Goal: Obtain resource: Download file/media

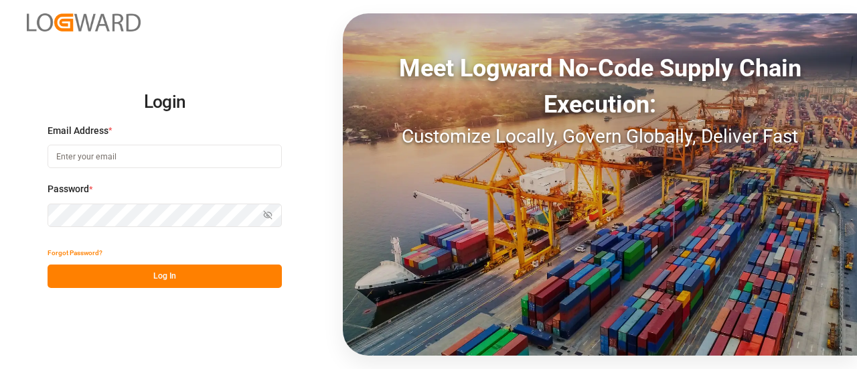
type input "[EMAIL_ADDRESS][PERSON_NAME][DOMAIN_NAME]"
click at [187, 270] on button "Log In" at bounding box center [165, 276] width 234 height 23
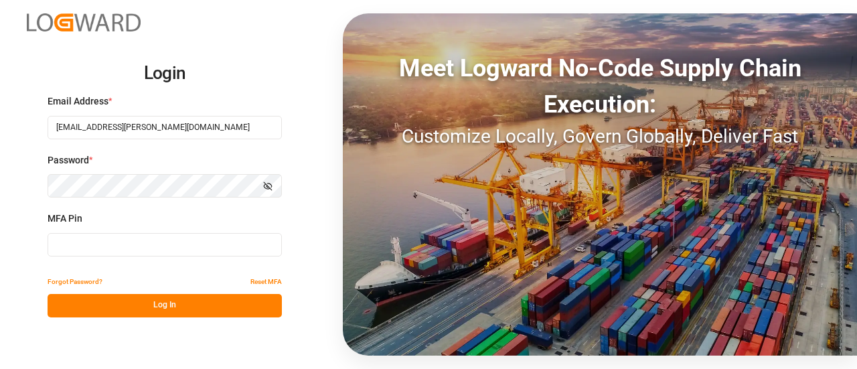
click at [179, 242] on input at bounding box center [165, 244] width 234 height 23
type input "478043"
click at [170, 311] on button "Log In" at bounding box center [165, 305] width 234 height 23
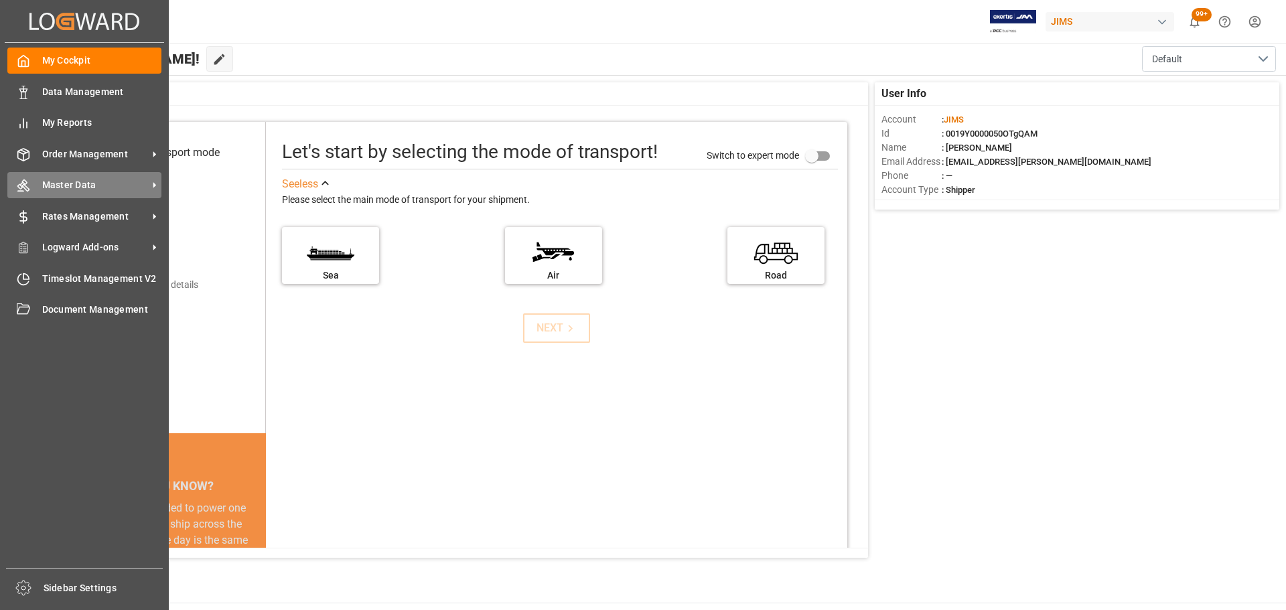
click at [70, 175] on div "Master Data Master Data" at bounding box center [84, 185] width 154 height 26
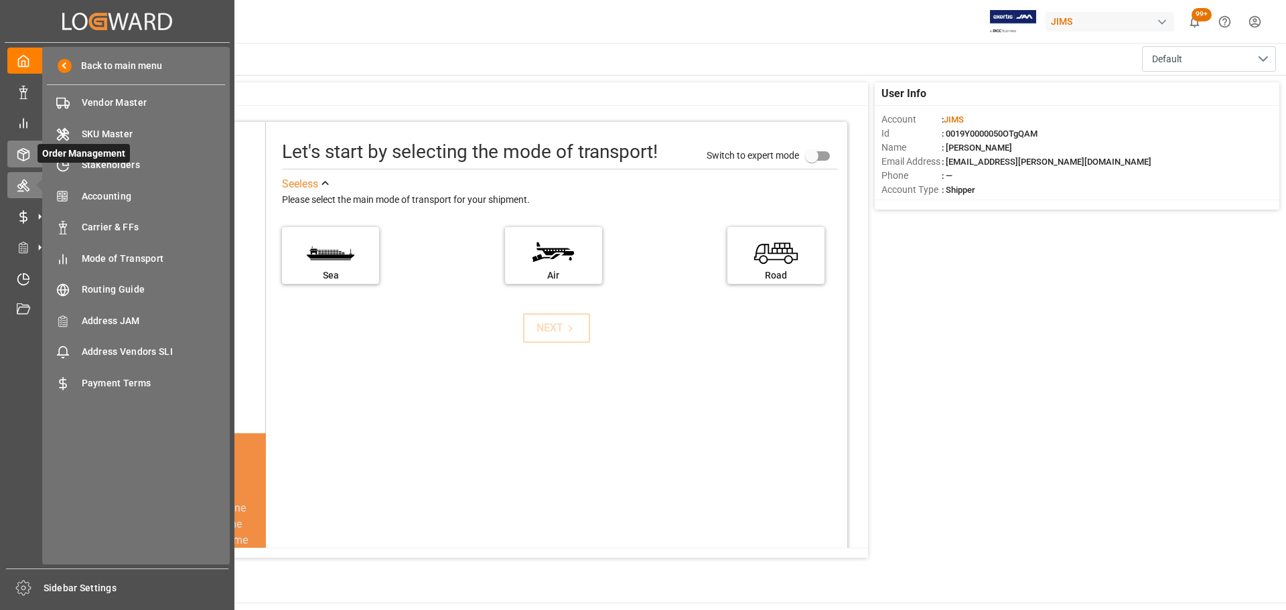
click at [15, 152] on div at bounding box center [18, 154] width 23 height 14
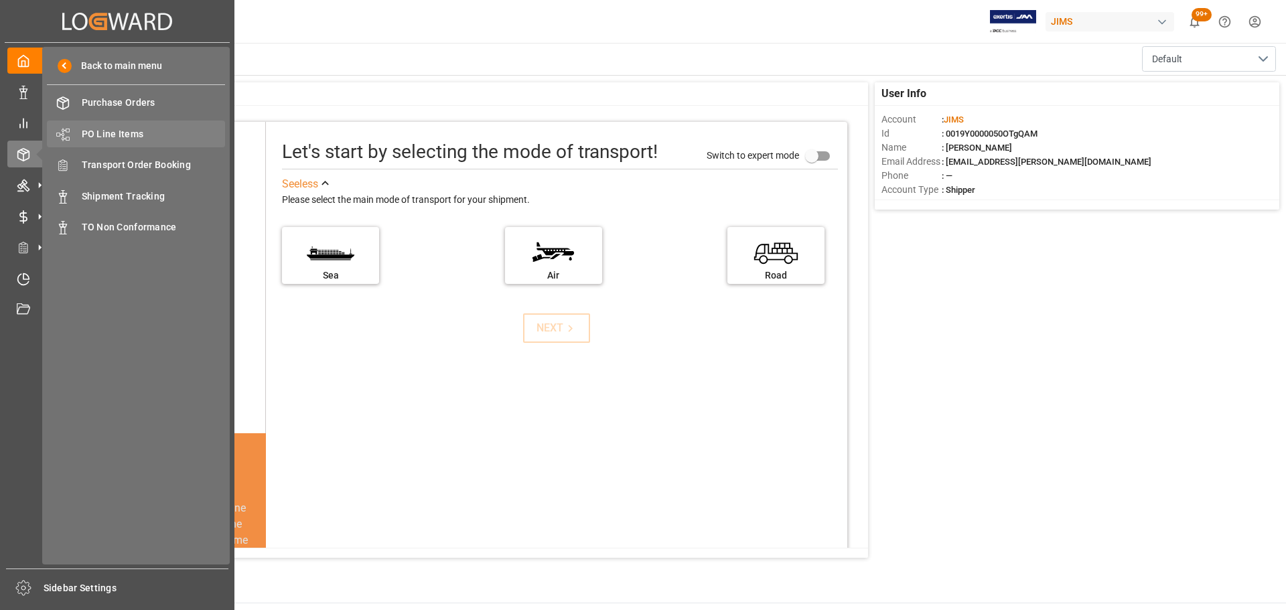
click at [131, 129] on span "PO Line Items" at bounding box center [154, 134] width 144 height 14
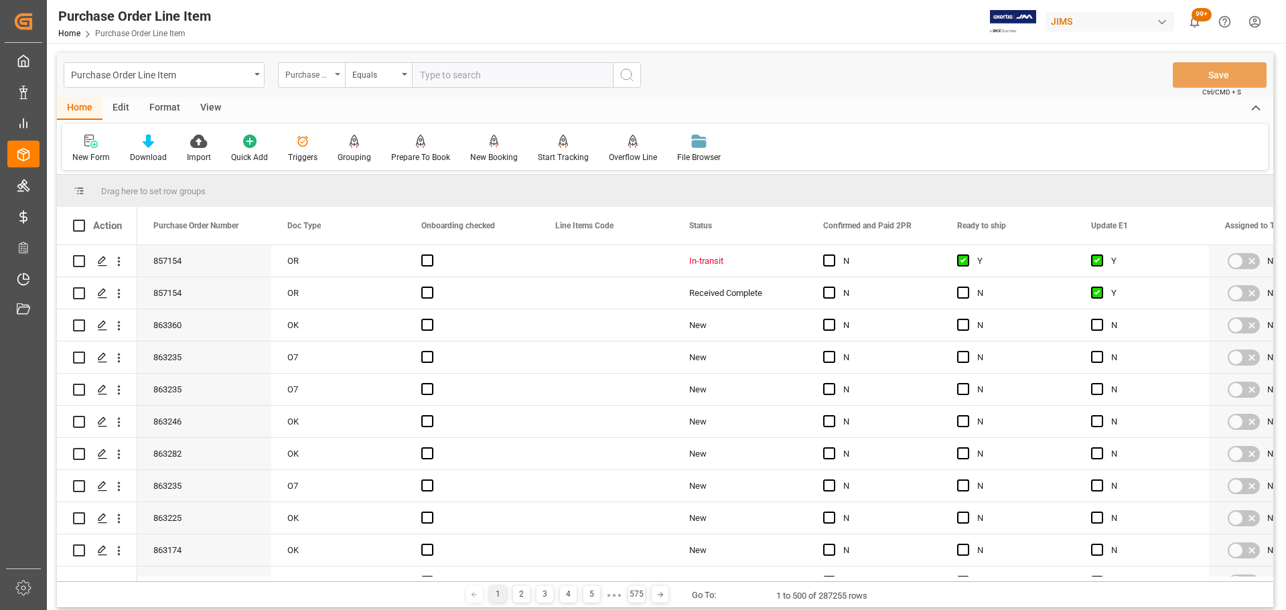
click at [333, 76] on div "Purchase Order Number" at bounding box center [311, 74] width 67 height 25
click at [315, 87] on div "Purchase Order Number" at bounding box center [311, 74] width 67 height 25
click at [311, 69] on div "Purchase Order Number" at bounding box center [308, 73] width 46 height 15
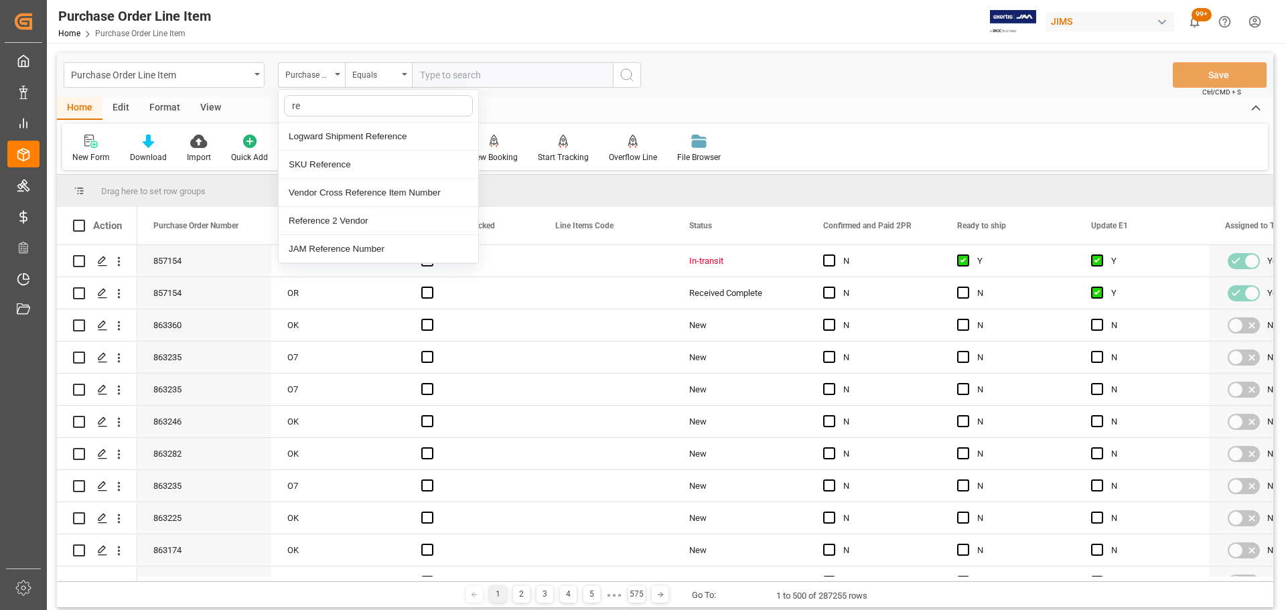
type input "ref"
click at [344, 244] on div "JAM Reference Number" at bounding box center [379, 249] width 200 height 28
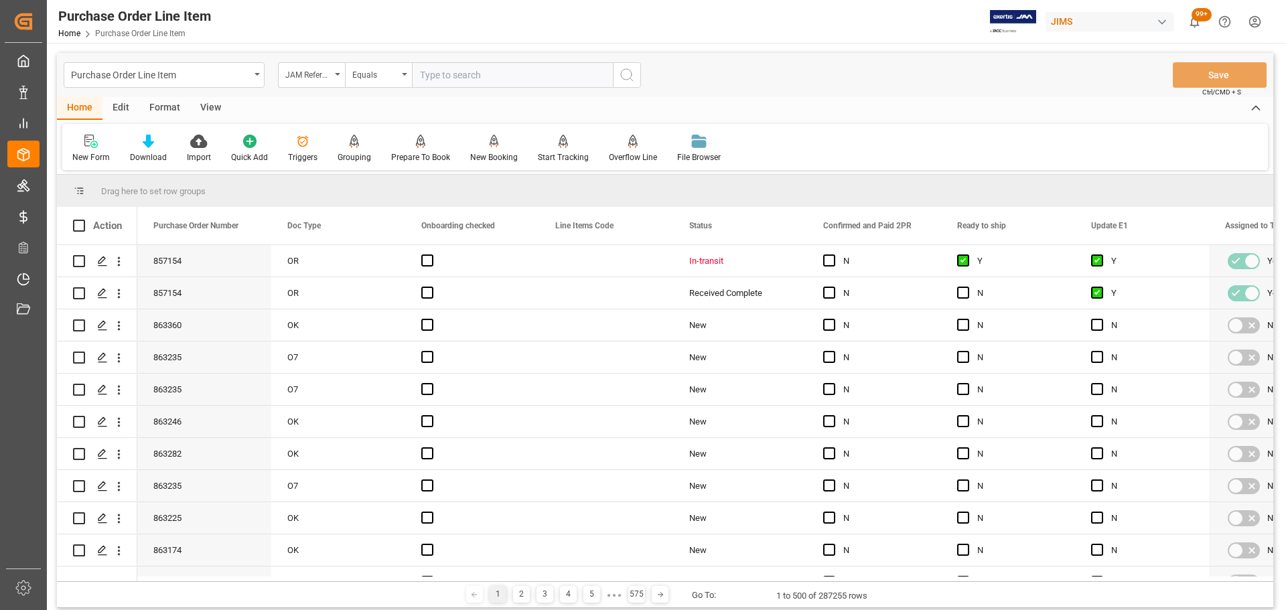
click at [461, 73] on input "text" at bounding box center [512, 74] width 201 height 25
paste input "77-10502-[GEOGRAPHIC_DATA]"
type input "77-10502-[GEOGRAPHIC_DATA]"
click at [628, 68] on icon "search button" at bounding box center [627, 75] width 16 height 16
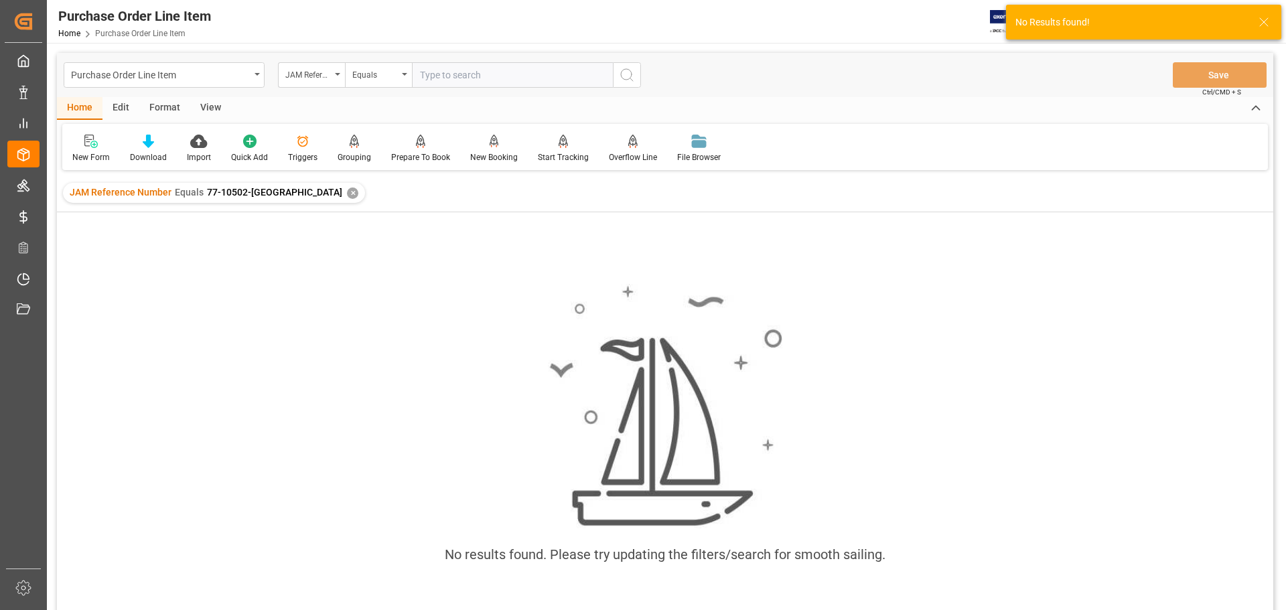
click at [347, 196] on div "✕" at bounding box center [352, 192] width 11 height 11
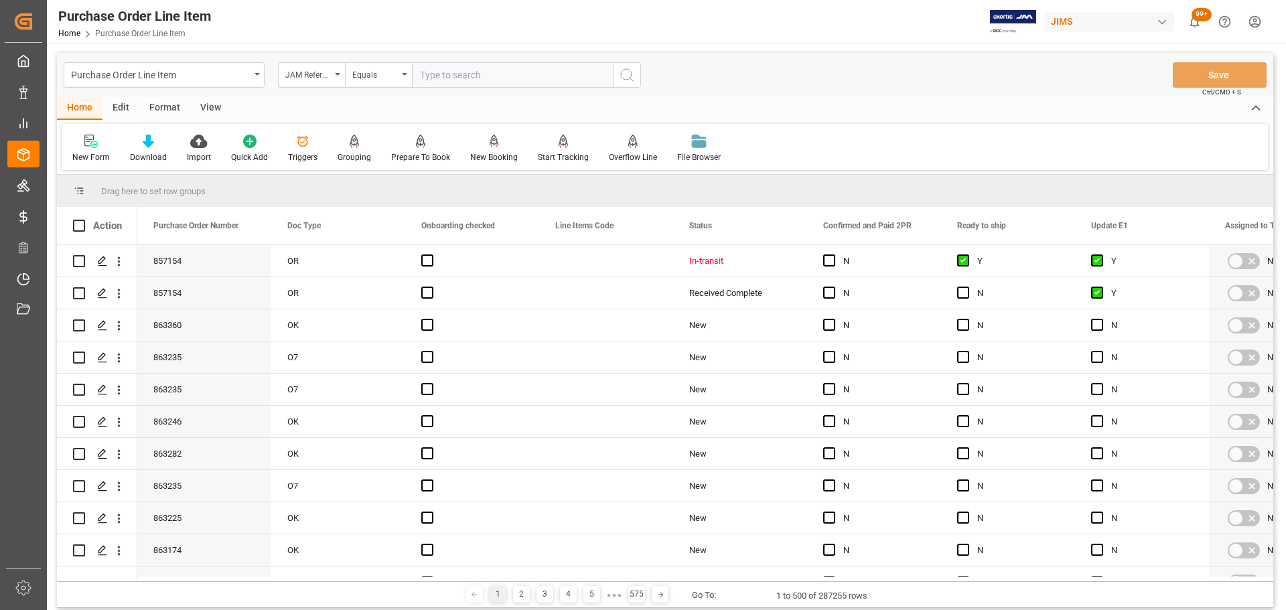
click at [475, 74] on input "text" at bounding box center [512, 74] width 201 height 25
paste input "77-10502-[GEOGRAPHIC_DATA]"
type input "77-10502-[GEOGRAPHIC_DATA]"
click at [629, 74] on icon "search button" at bounding box center [627, 75] width 16 height 16
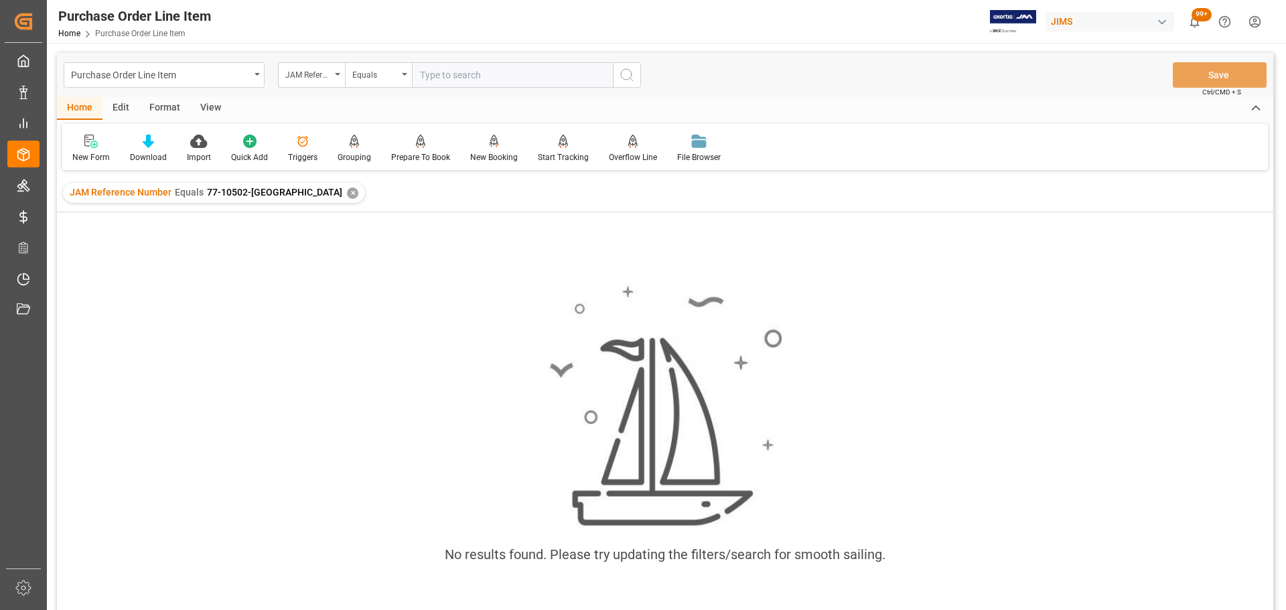
click at [347, 193] on div "✕" at bounding box center [352, 192] width 11 height 11
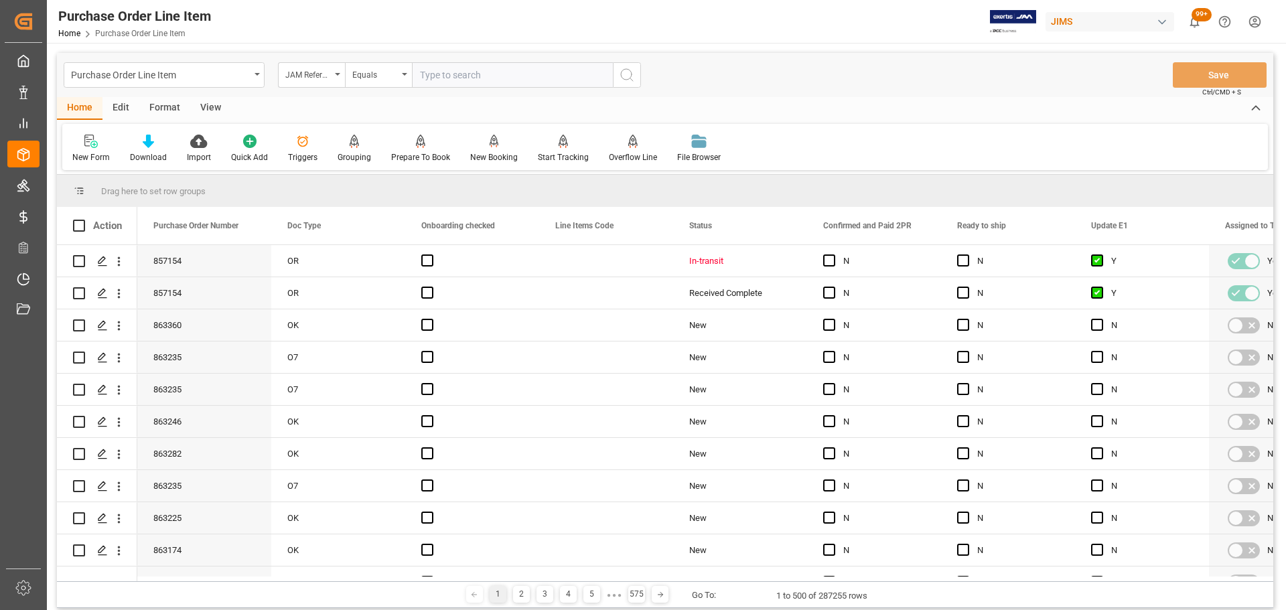
click at [489, 73] on input "text" at bounding box center [512, 74] width 201 height 25
paste input "77-10502-[GEOGRAPHIC_DATA]"
type input "77-10502-[GEOGRAPHIC_DATA]"
click at [632, 76] on icon "search button" at bounding box center [627, 75] width 16 height 16
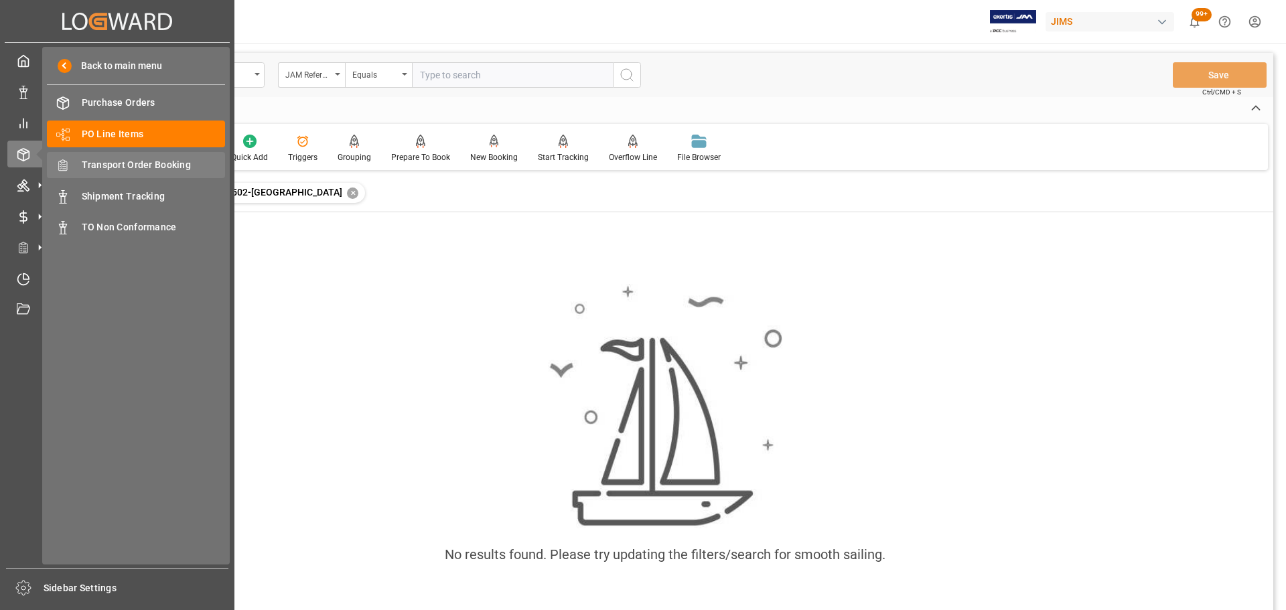
click at [146, 173] on div "Transport Order Booking Transport Order Booking" at bounding box center [136, 165] width 178 height 26
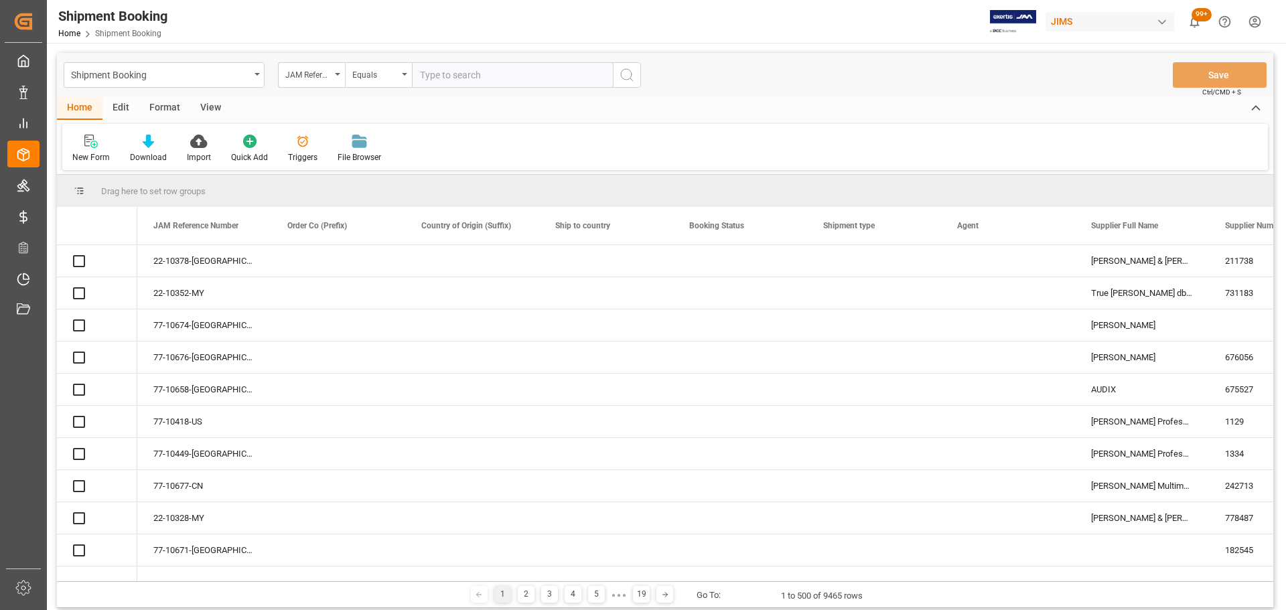
click at [494, 75] on input "text" at bounding box center [512, 74] width 201 height 25
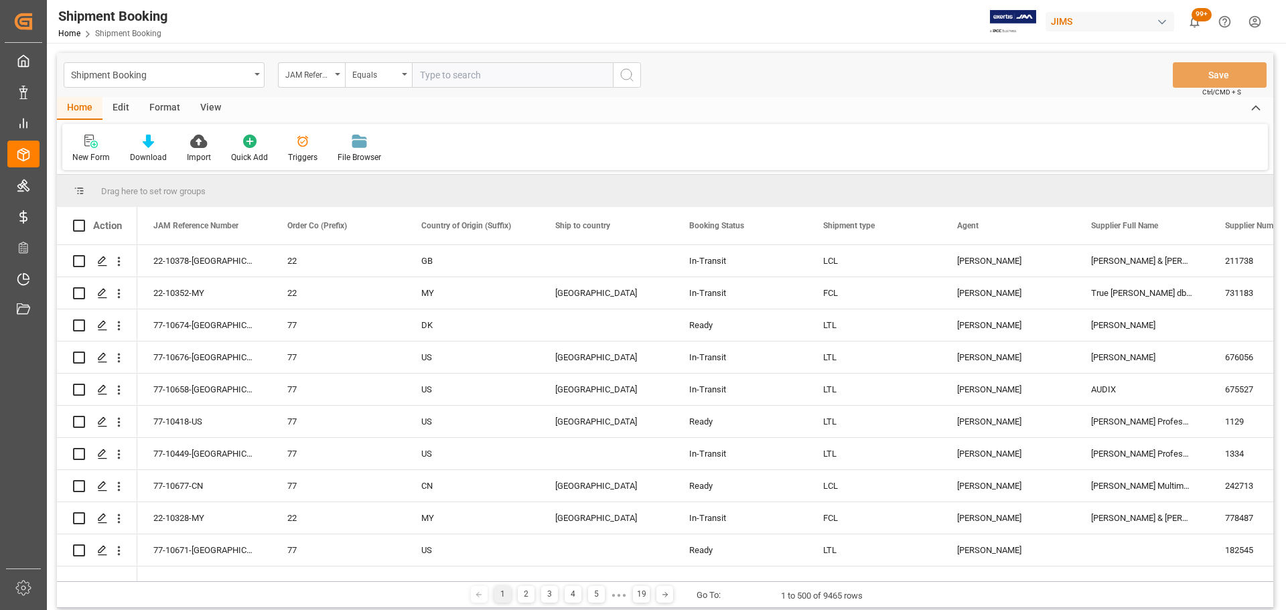
paste input "77-10502-[GEOGRAPHIC_DATA]"
type input "77-10502-[GEOGRAPHIC_DATA]"
click at [634, 67] on icon "search button" at bounding box center [627, 75] width 16 height 16
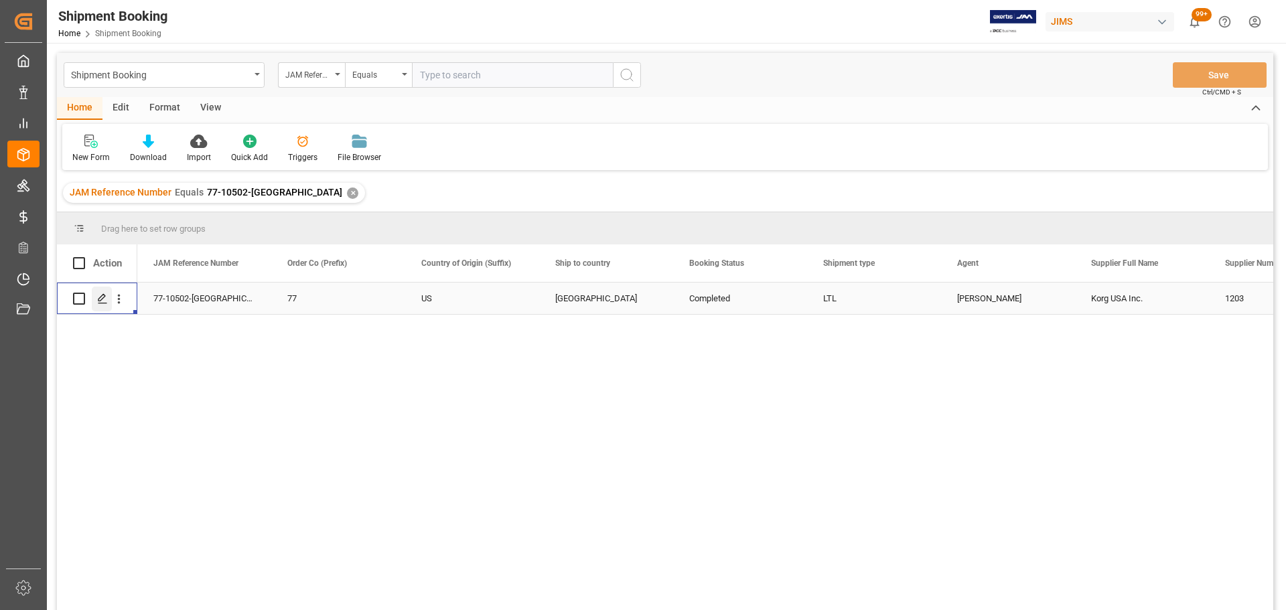
click at [101, 302] on icon "Press SPACE to select this row." at bounding box center [102, 298] width 11 height 11
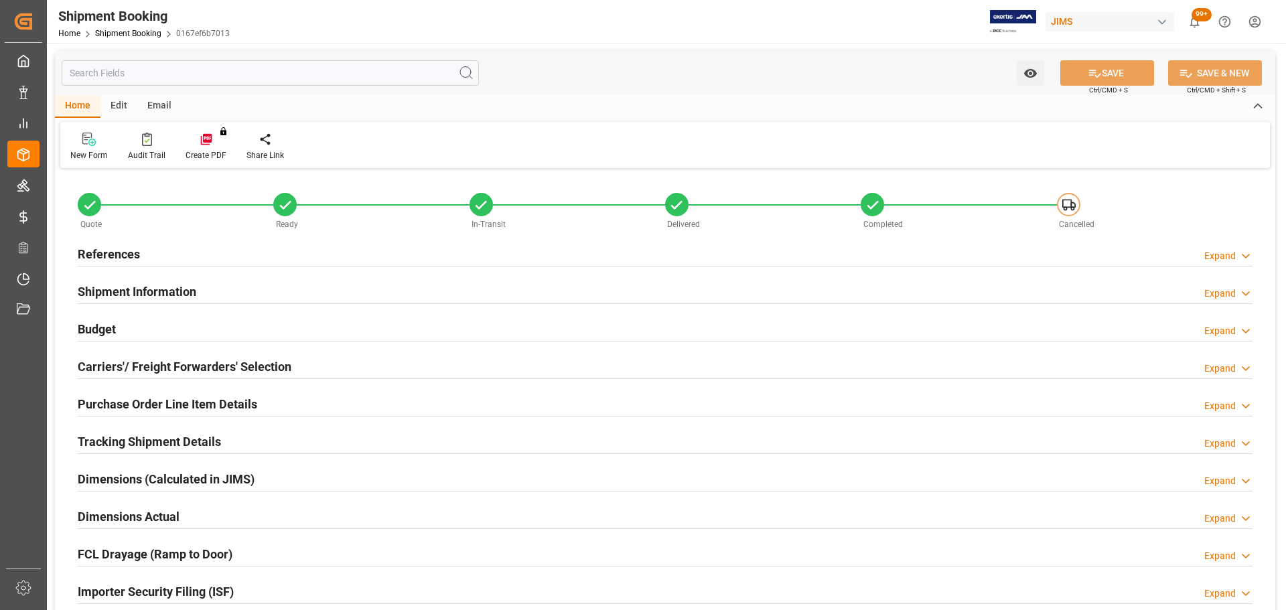
type input "3"
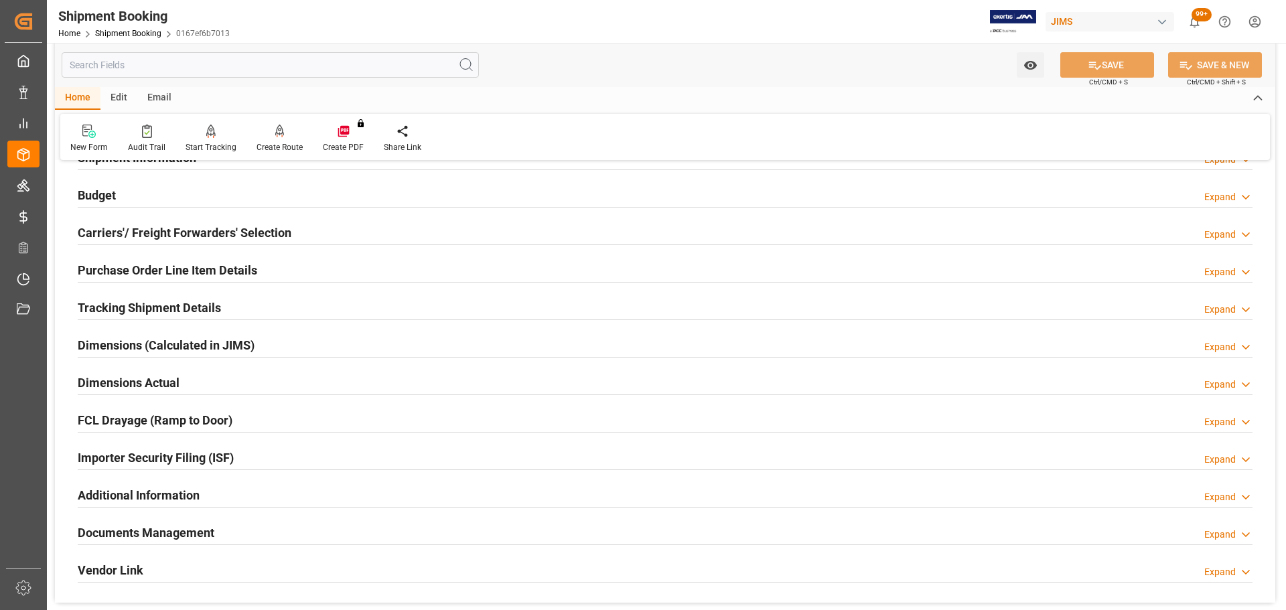
click at [178, 305] on h2 "Tracking Shipment Details" at bounding box center [149, 308] width 143 height 18
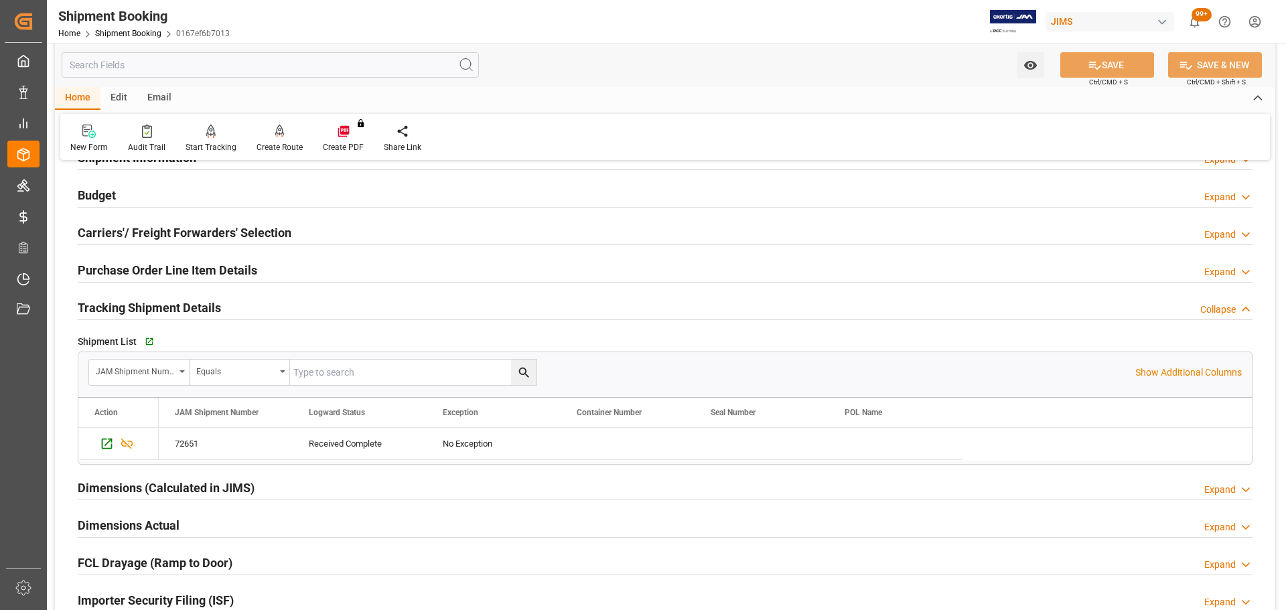
click at [178, 305] on h2 "Tracking Shipment Details" at bounding box center [149, 308] width 143 height 18
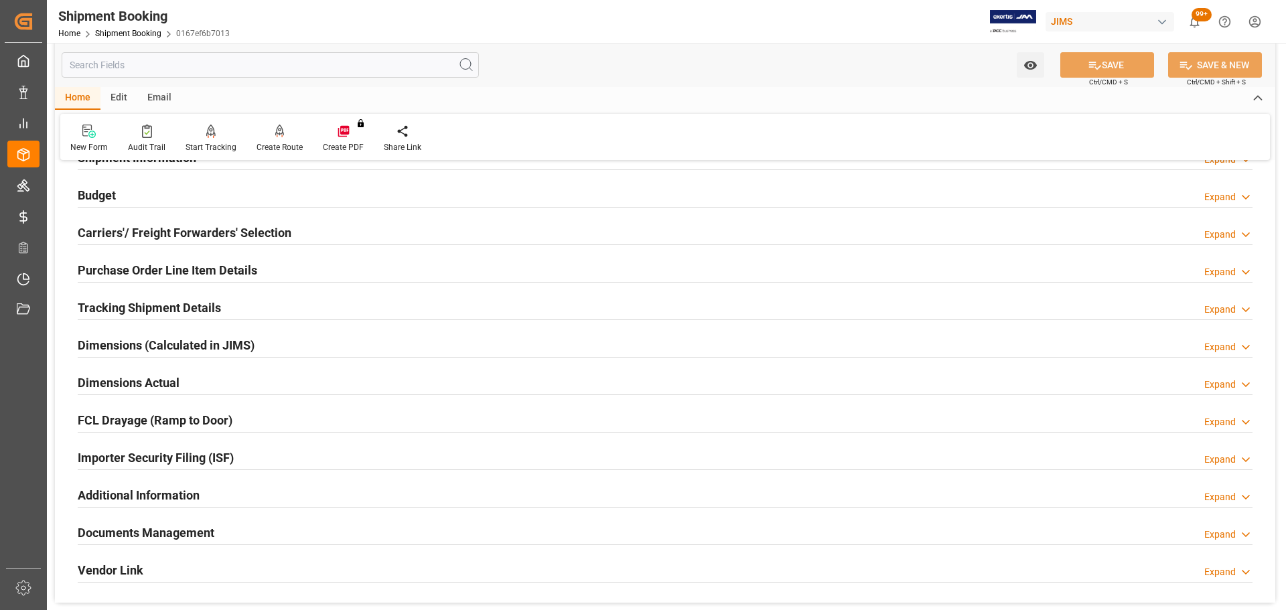
click at [188, 267] on h2 "Purchase Order Line Item Details" at bounding box center [167, 270] width 179 height 18
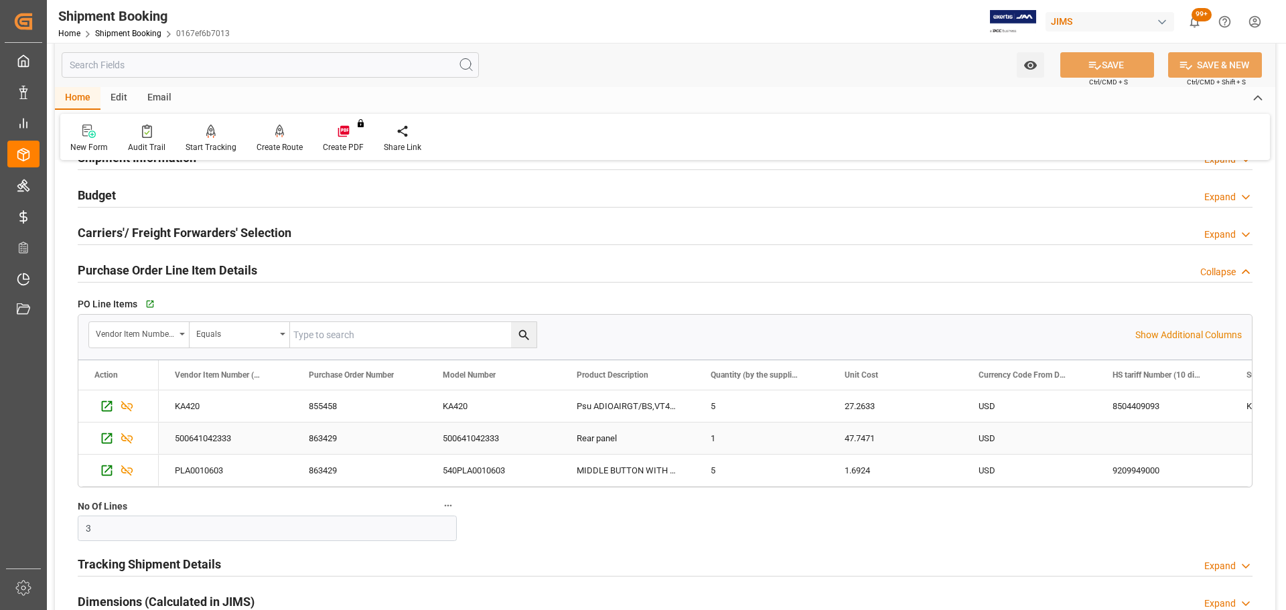
click at [213, 368] on div "500641042333" at bounding box center [226, 438] width 134 height 31
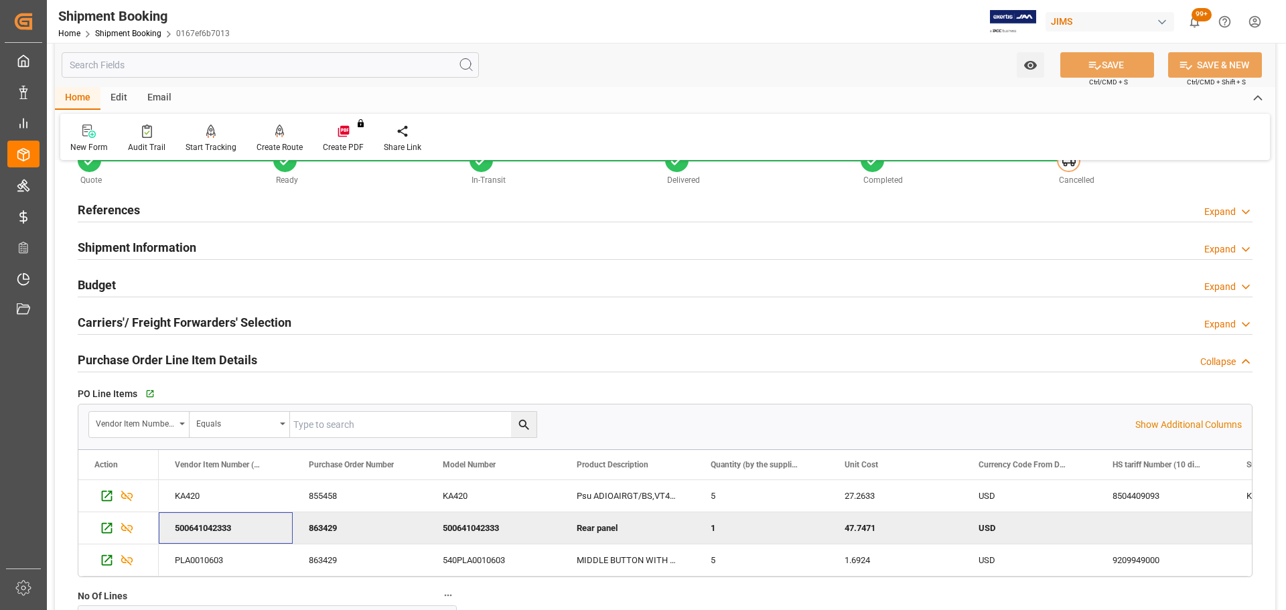
scroll to position [67, 0]
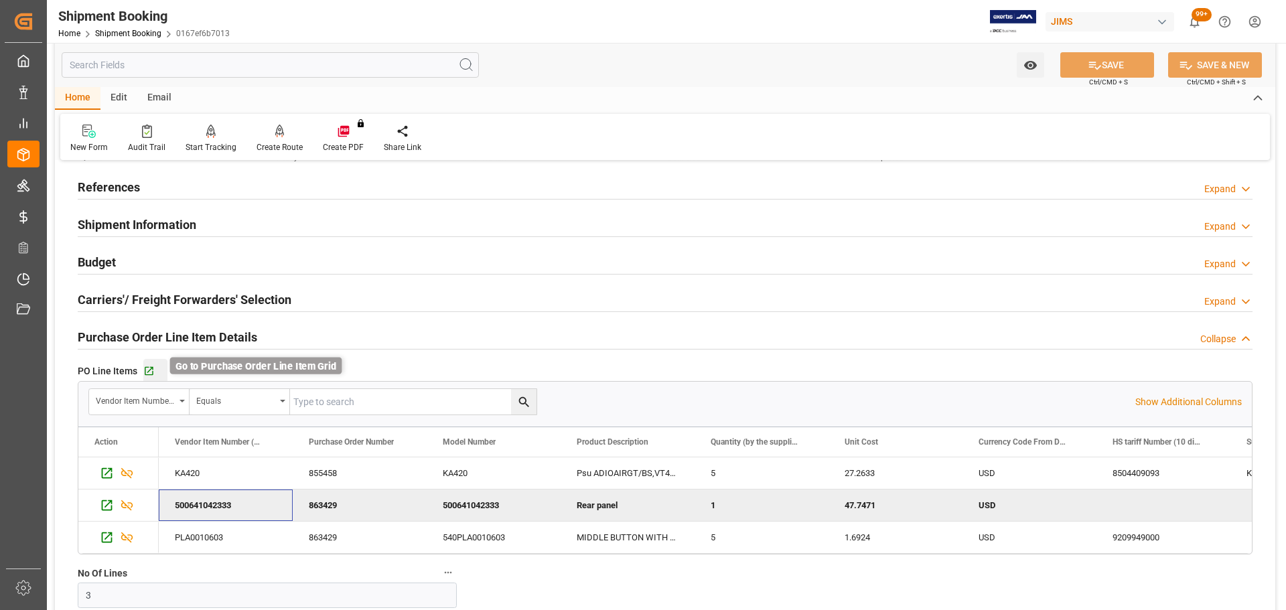
click at [150, 367] on icon "button" at bounding box center [149, 371] width 9 height 9
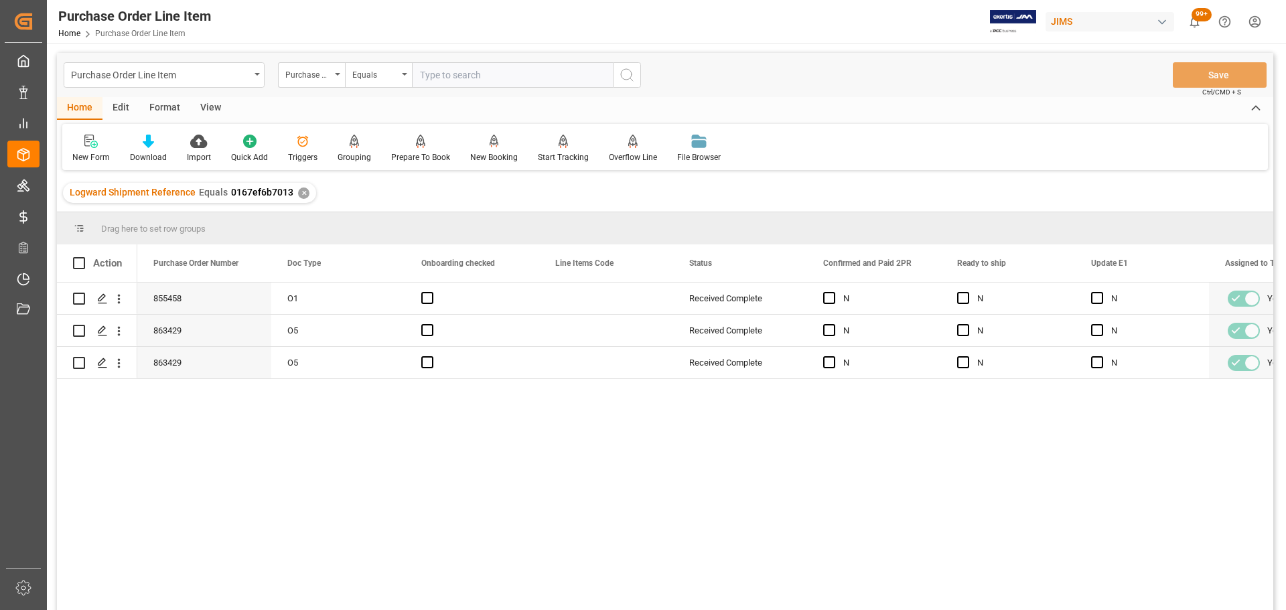
click at [206, 104] on div "View" at bounding box center [210, 108] width 41 height 23
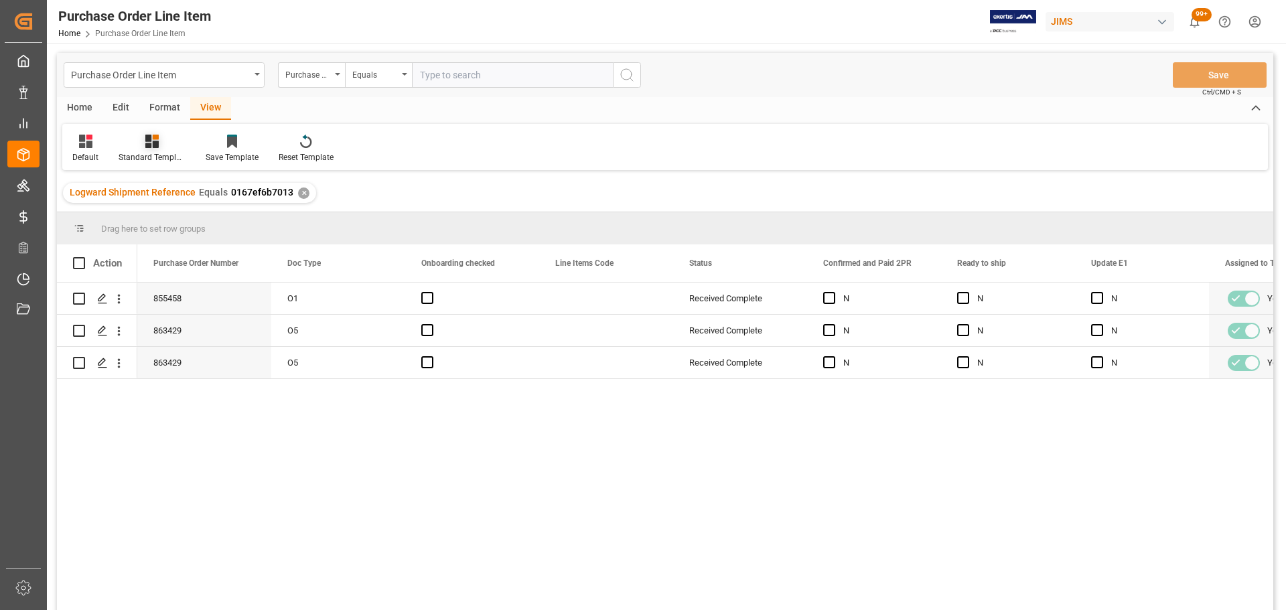
click at [157, 134] on div at bounding box center [152, 141] width 67 height 14
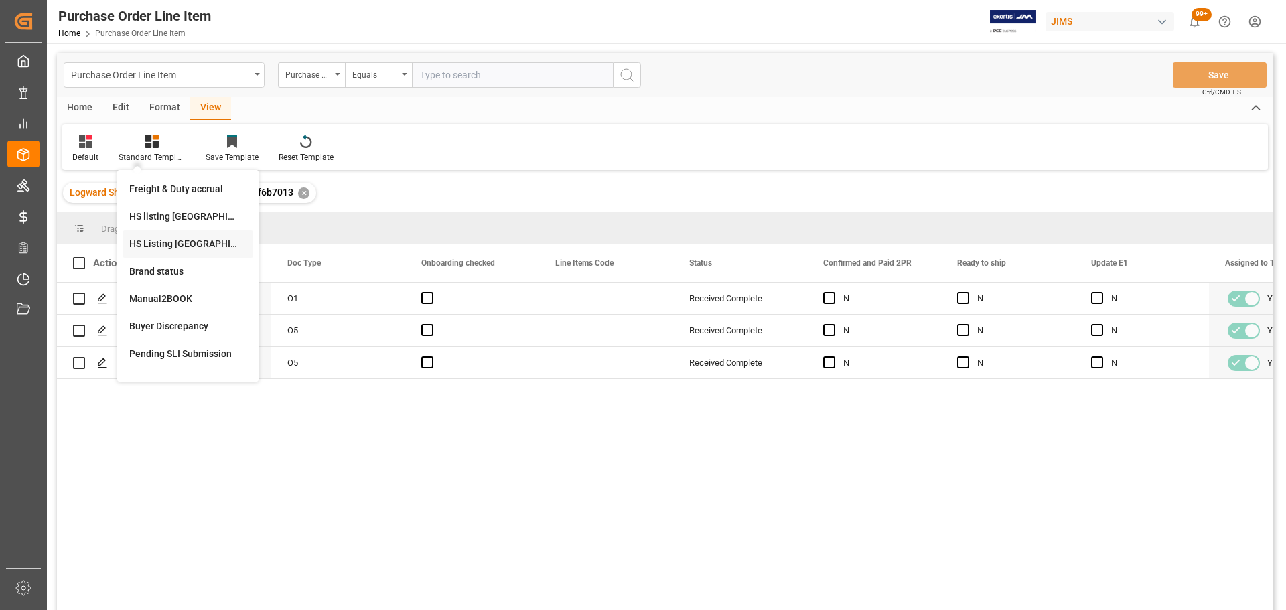
click at [169, 241] on div "HS Listing CANADA" at bounding box center [187, 244] width 117 height 14
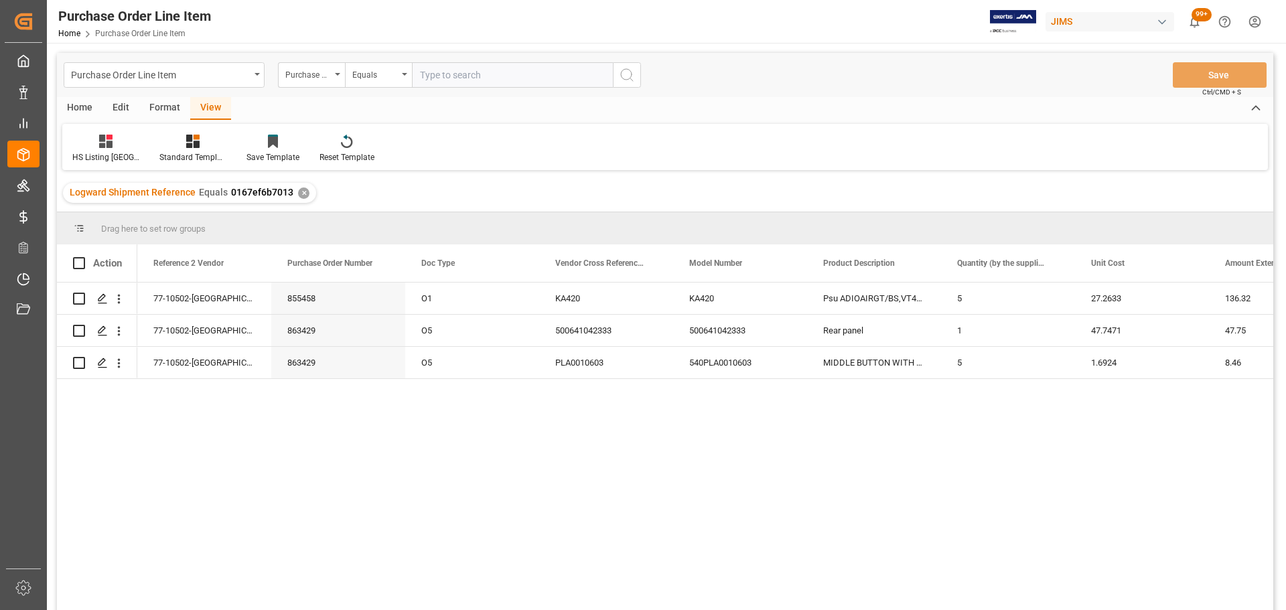
click at [84, 106] on div "Home" at bounding box center [80, 108] width 46 height 23
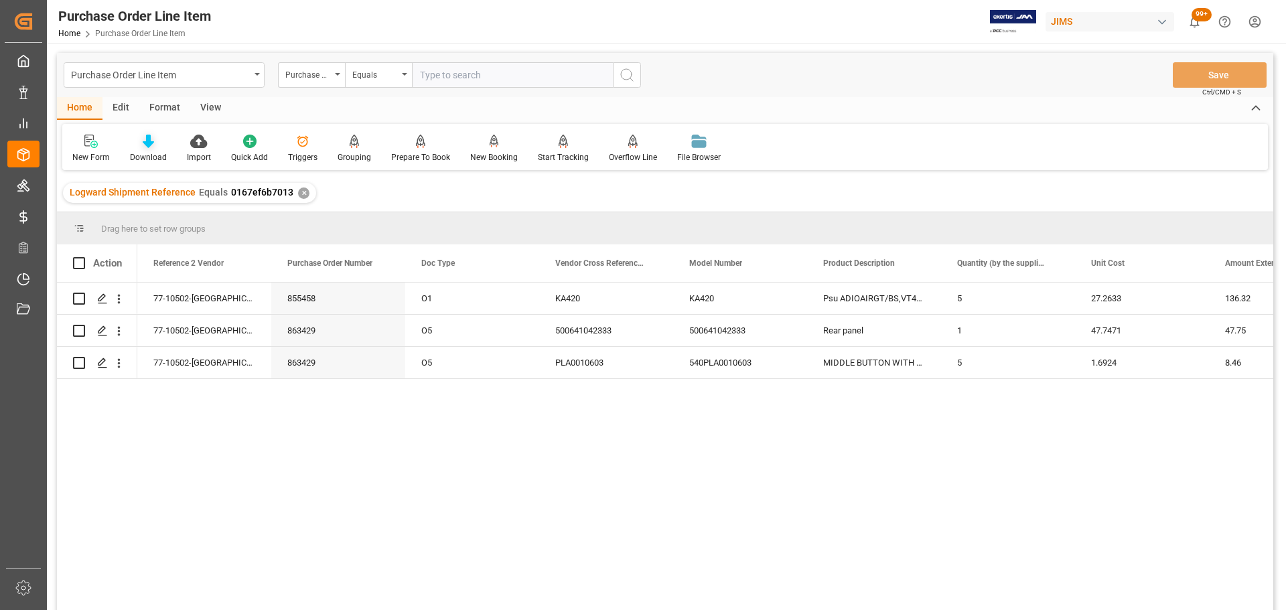
click at [146, 147] on icon at bounding box center [148, 141] width 11 height 13
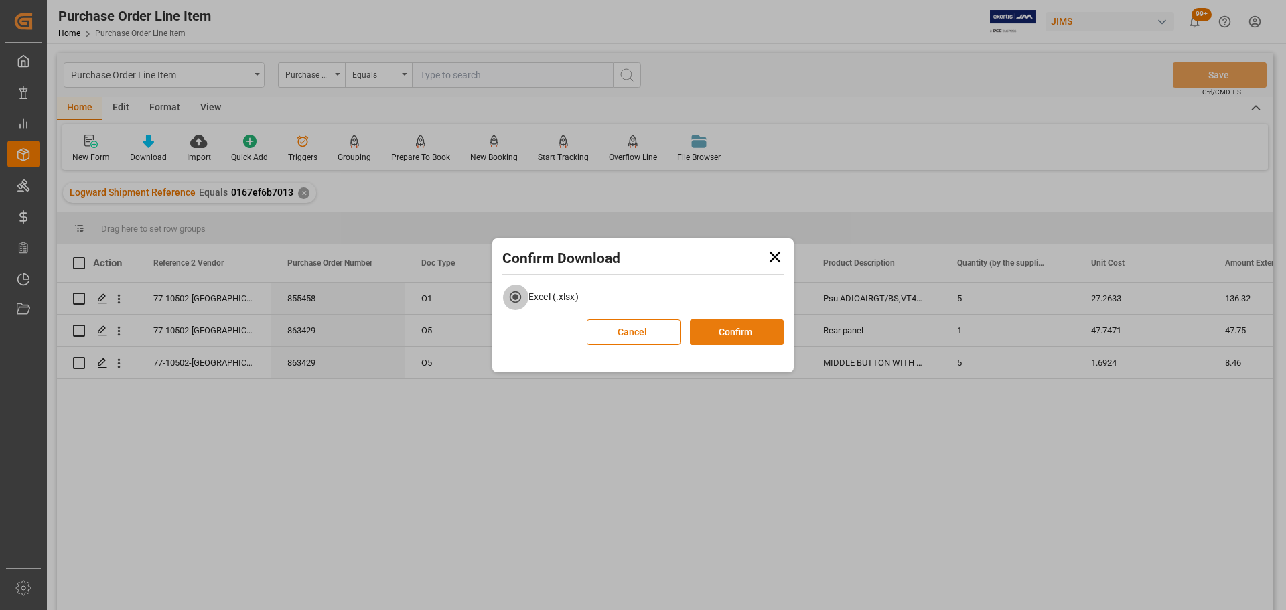
click at [729, 335] on button "Confirm" at bounding box center [737, 331] width 94 height 25
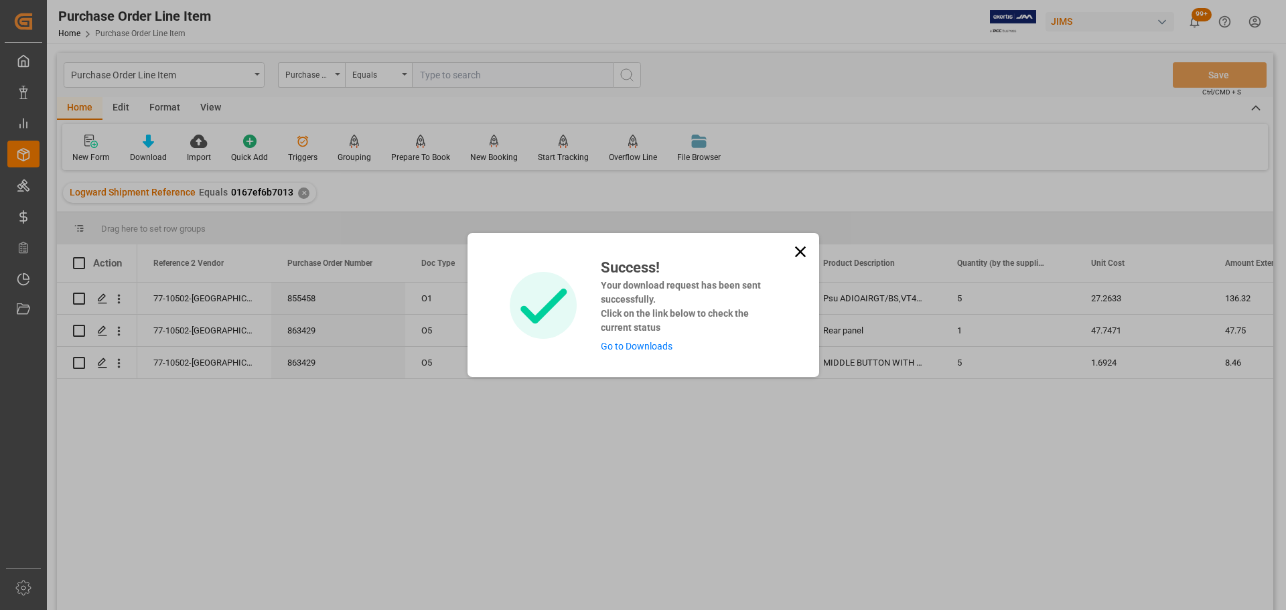
click at [644, 350] on link "Go to Downloads" at bounding box center [637, 346] width 72 height 11
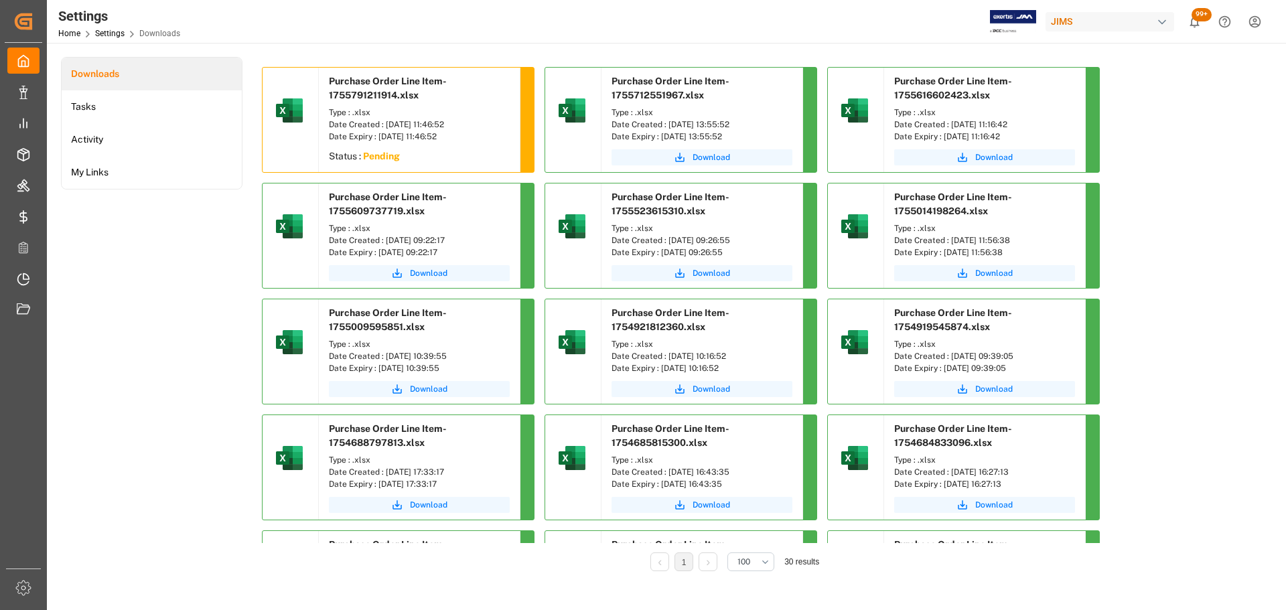
drag, startPoint x: 190, startPoint y: 262, endPoint x: 177, endPoint y: 254, distance: 15.4
click at [190, 262] on div "Downloads Tasks Activity My Links" at bounding box center [151, 323] width 181 height 533
click at [189, 277] on div "Downloads Tasks Activity My Links" at bounding box center [151, 323] width 181 height 533
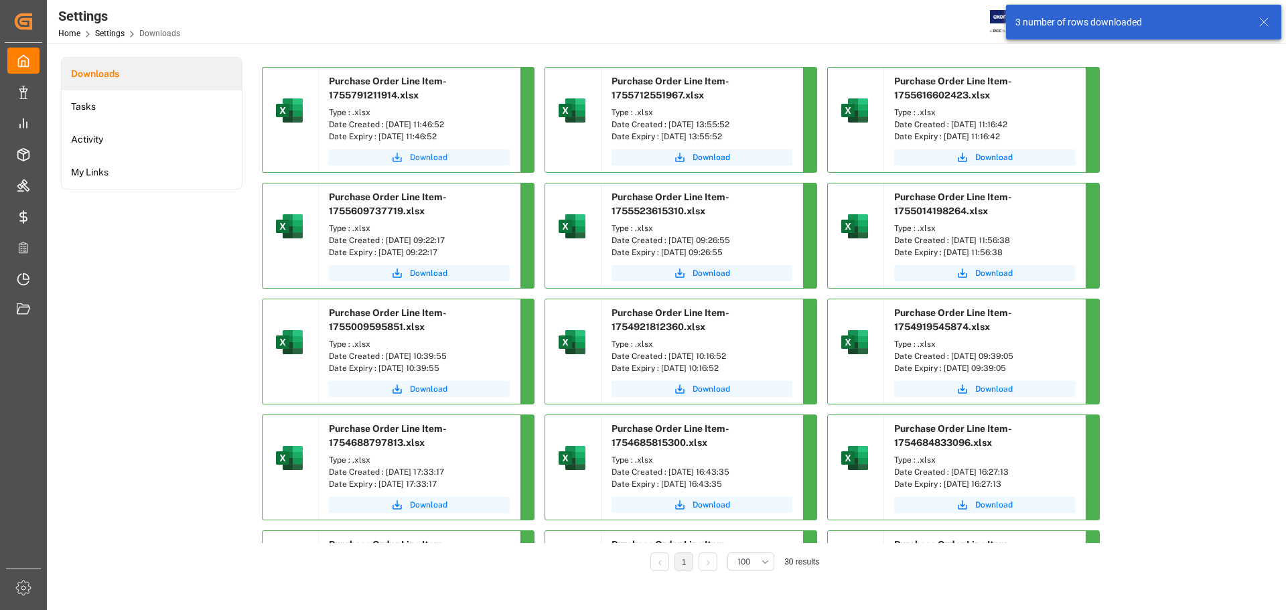
click at [427, 161] on span "Download" at bounding box center [428, 157] width 37 height 12
